Goal: Transaction & Acquisition: Download file/media

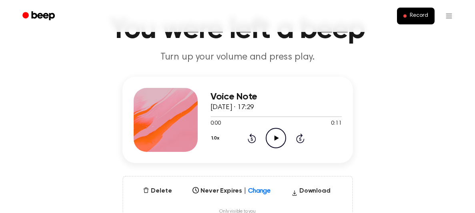
scroll to position [91, 0]
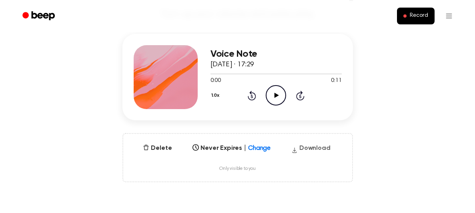
click at [311, 145] on button "Download" at bounding box center [311, 150] width 46 height 13
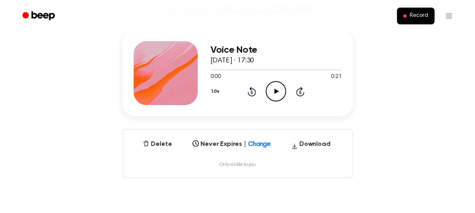
scroll to position [130, 0]
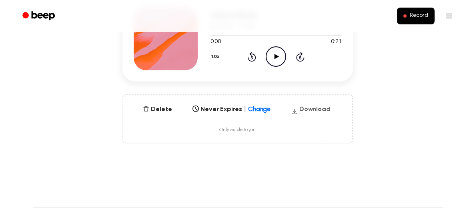
click at [322, 107] on button "Download" at bounding box center [311, 111] width 46 height 13
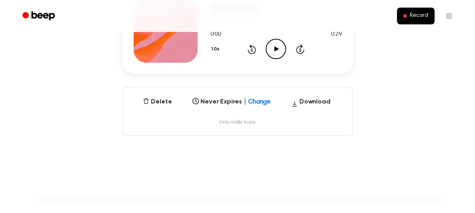
scroll to position [125, 0]
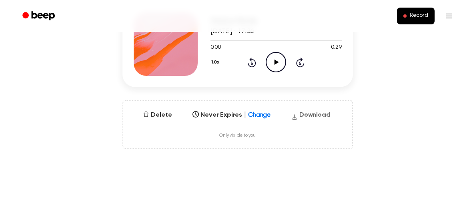
click at [316, 115] on button "Download" at bounding box center [311, 117] width 46 height 13
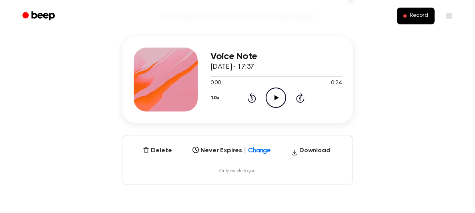
scroll to position [115, 0]
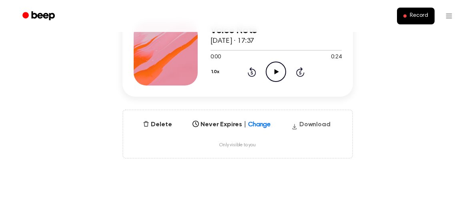
click at [313, 125] on button "Download" at bounding box center [311, 126] width 46 height 13
